Goal: Information Seeking & Learning: Get advice/opinions

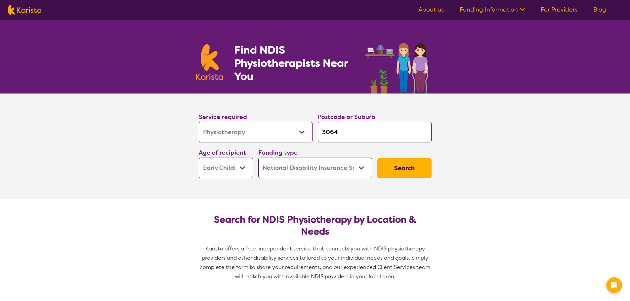
select select "Physiotherapy"
select select "EC"
select select "NDIS"
select select "Physiotherapy"
select select "EC"
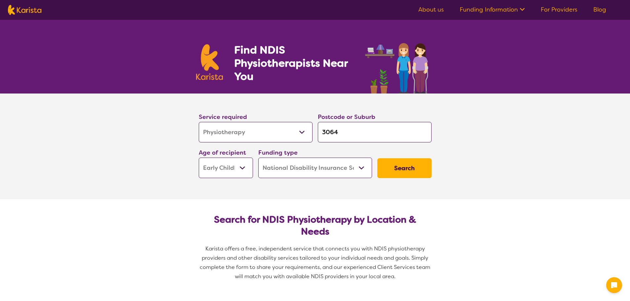
select select "NDIS"
click at [246, 167] on select "Early Childhood - 0 to 9 Child - 10 to 11 Adolescent - 12 to 17 Adult - 18 to 6…" at bounding box center [226, 168] width 54 height 20
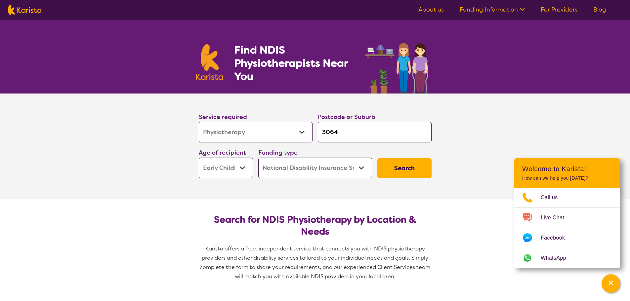
click at [246, 167] on select "Early Childhood - 0 to 9 Child - 10 to 11 Adolescent - 12 to 17 Adult - 18 to 6…" at bounding box center [226, 168] width 54 height 20
click at [296, 165] on select "Home Care Package (HCP) National Disability Insurance Scheme (NDIS) I don't know" at bounding box center [315, 168] width 114 height 20
click at [410, 168] on button "Search" at bounding box center [404, 168] width 54 height 20
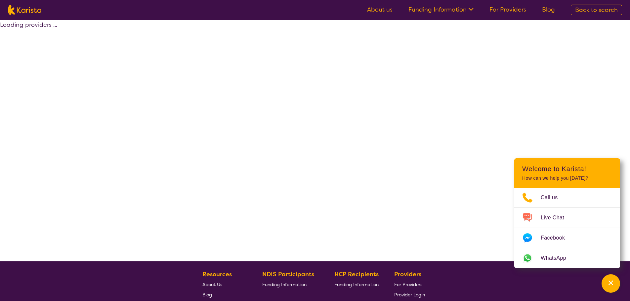
select select "by_score"
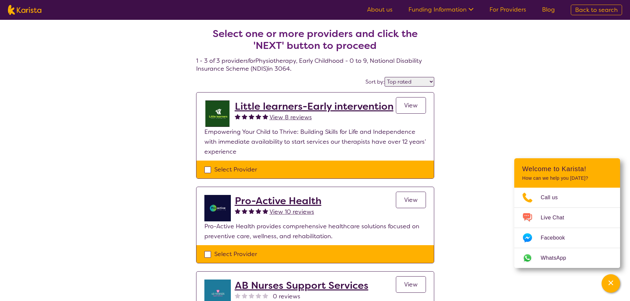
select select "Physiotherapy"
select select "EC"
select select "NDIS"
select select "Physiotherapy"
select select "EC"
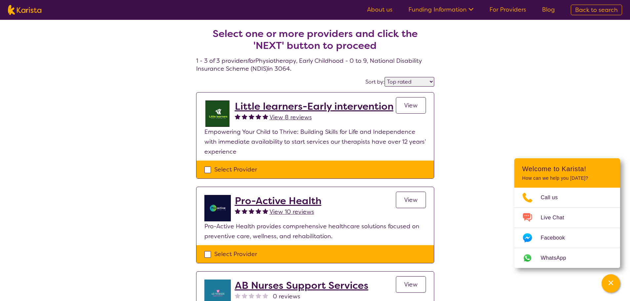
select select "NDIS"
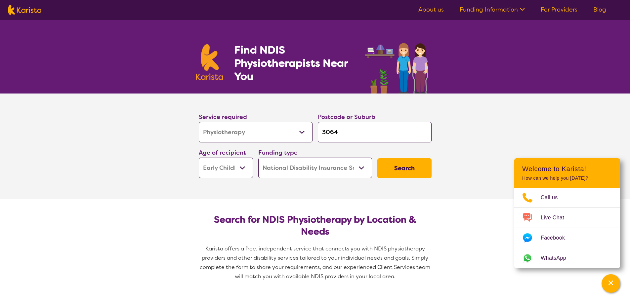
click at [234, 129] on select "Allied Health Assistant Assessment ([MEDICAL_DATA] or [MEDICAL_DATA]) Behaviour…" at bounding box center [256, 132] width 114 height 20
select select "Personal care"
click at [199, 122] on select "Allied Health Assistant Assessment ([MEDICAL_DATA] or [MEDICAL_DATA]) Behaviour…" at bounding box center [256, 132] width 114 height 20
select select "Personal care"
click at [247, 173] on select "Early Childhood - 0 to 9 Child - 10 to 11 Adolescent - 12 to 17 Adult - 18 to 6…" at bounding box center [226, 168] width 54 height 20
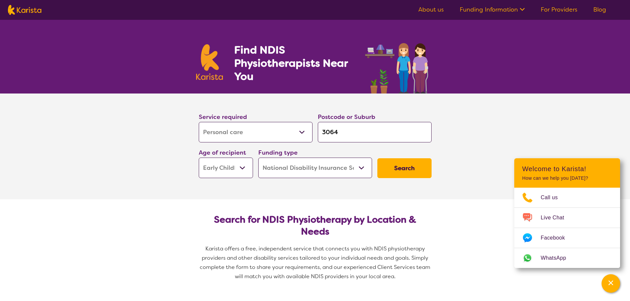
click at [247, 173] on select "Early Childhood - 0 to 9 Child - 10 to 11 Adolescent - 12 to 17 Adult - 18 to 6…" at bounding box center [226, 168] width 54 height 20
click at [390, 173] on button "Search" at bounding box center [404, 168] width 54 height 20
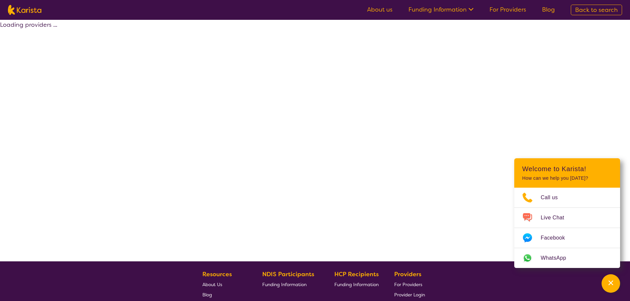
select select "by_score"
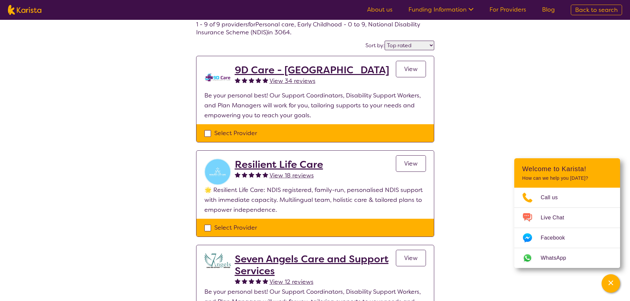
scroll to position [33, 0]
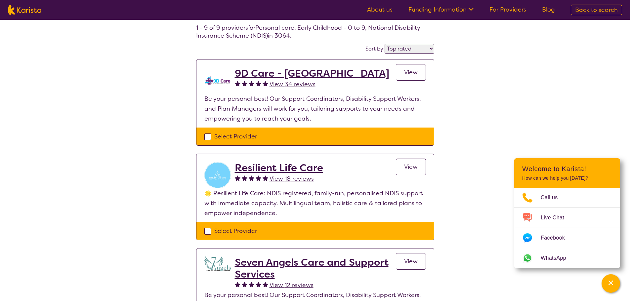
click at [401, 77] on link "View" at bounding box center [411, 72] width 30 height 17
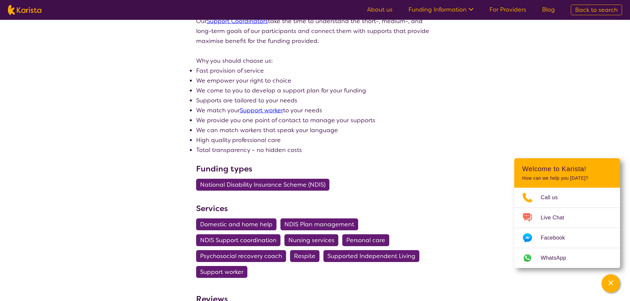
scroll to position [264, 0]
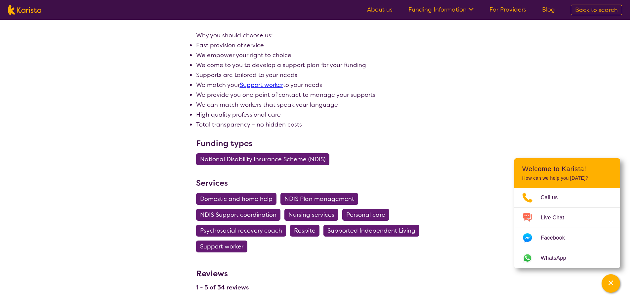
select select "by_score"
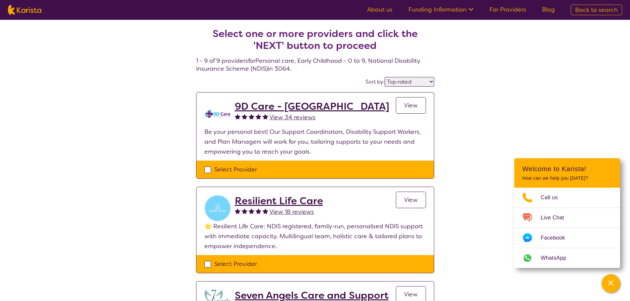
select select "Physiotherapy"
select select "EC"
select select "NDIS"
select select "Physiotherapy"
select select "EC"
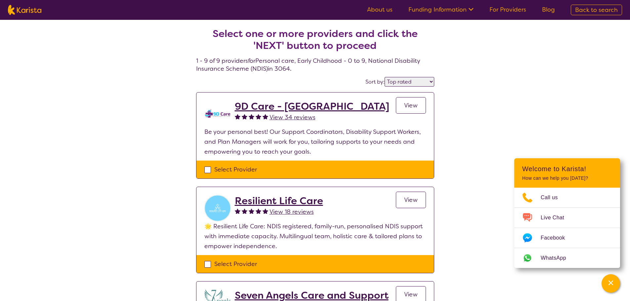
select select "NDIS"
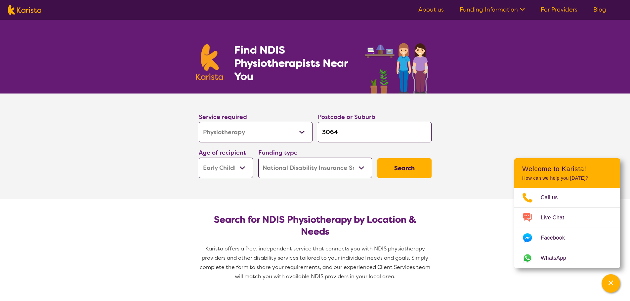
click at [231, 127] on select "Allied Health Assistant Assessment ([MEDICAL_DATA] or [MEDICAL_DATA]) Behaviour…" at bounding box center [256, 132] width 114 height 20
select select "[MEDICAL_DATA]"
click at [199, 122] on select "Allied Health Assistant Assessment ([MEDICAL_DATA] or [MEDICAL_DATA]) Behaviour…" at bounding box center [256, 132] width 114 height 20
select select "[MEDICAL_DATA]"
click at [238, 165] on select "Early Childhood - 0 to 9 Child - 10 to 11 Adolescent - 12 to 17 Adult - 18 to 6…" at bounding box center [226, 168] width 54 height 20
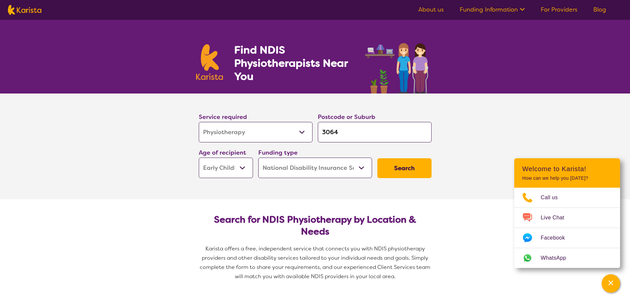
click at [238, 165] on select "Early Childhood - 0 to 9 Child - 10 to 11 Adolescent - 12 to 17 Adult - 18 to 6…" at bounding box center [226, 168] width 54 height 20
click at [418, 174] on button "Search" at bounding box center [404, 168] width 54 height 20
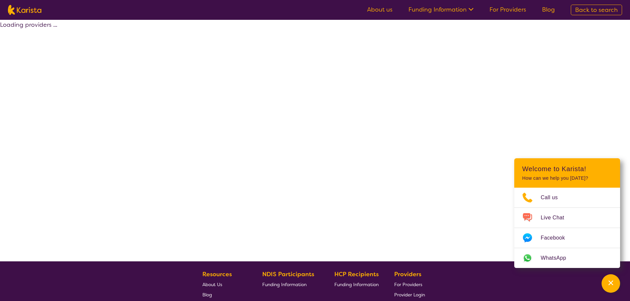
select select "by_score"
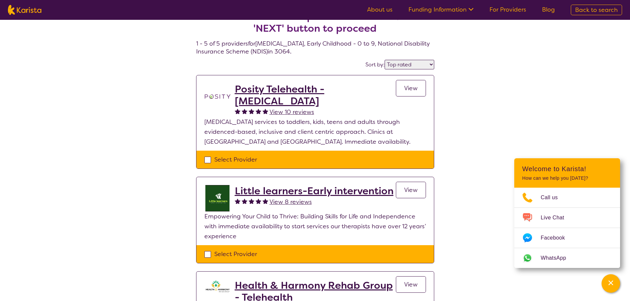
scroll to position [33, 0]
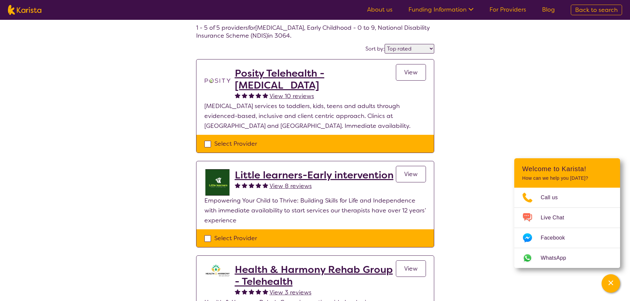
click at [421, 176] on link "View" at bounding box center [411, 174] width 30 height 17
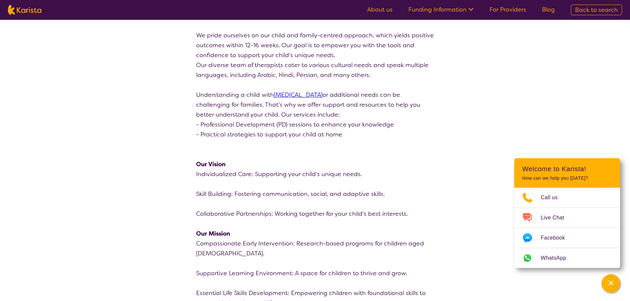
scroll to position [430, 0]
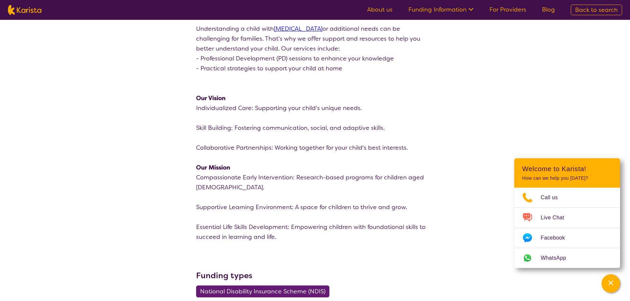
select select "by_score"
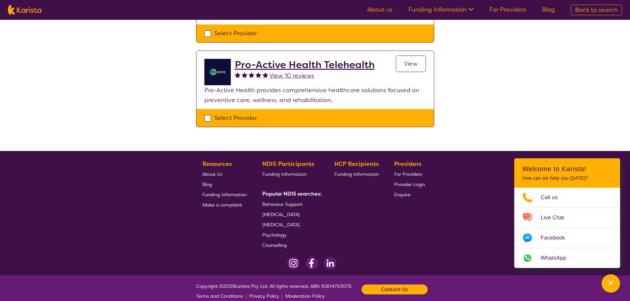
scroll to position [33, 0]
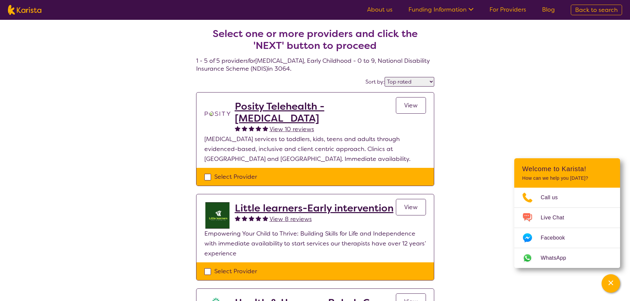
select select "Physiotherapy"
select select "EC"
select select "NDIS"
select select "Physiotherapy"
select select "EC"
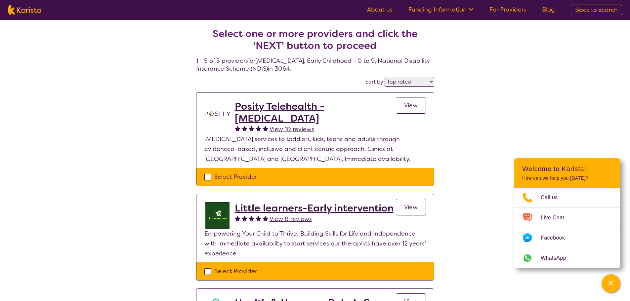
select select "NDIS"
